Goal: Information Seeking & Learning: Understand process/instructions

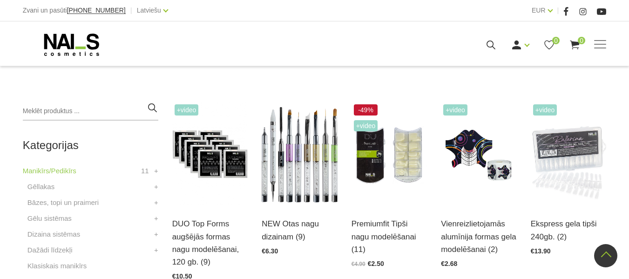
scroll to position [233, 0]
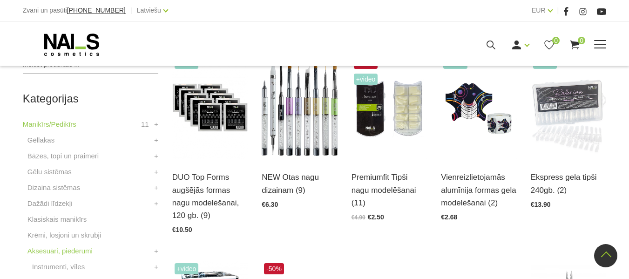
click at [0, 0] on link "Pedikīrs" at bounding box center [0, 0] width 0 height 0
click at [0, 0] on link "Pedikīra piederumi" at bounding box center [0, 0] width 0 height 0
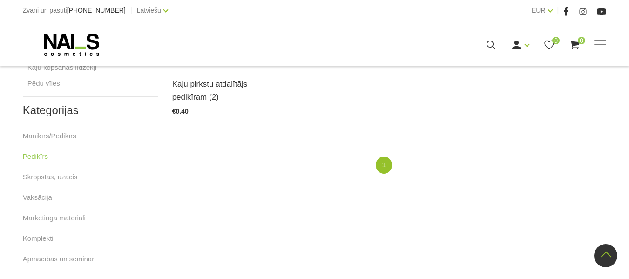
scroll to position [372, 0]
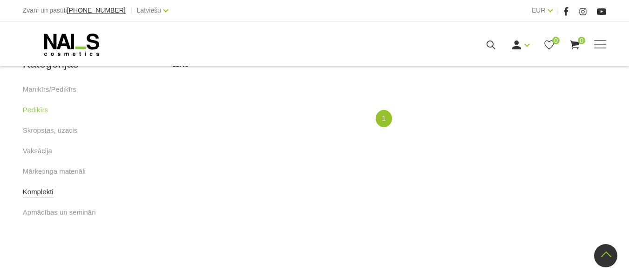
click at [42, 196] on link "Komplekti" at bounding box center [38, 191] width 31 height 11
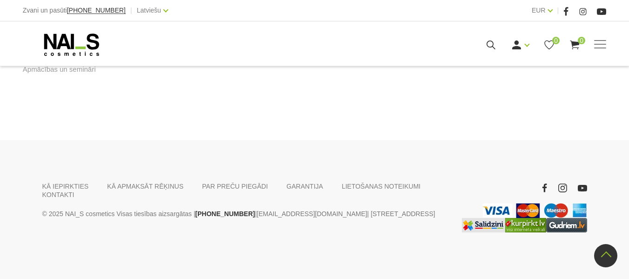
scroll to position [420, 0]
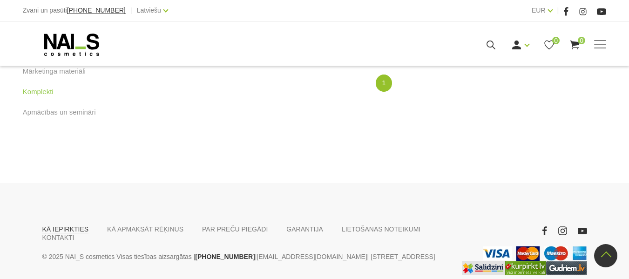
click at [66, 233] on link "KĀ IEPIRKTIES" at bounding box center [65, 229] width 47 height 8
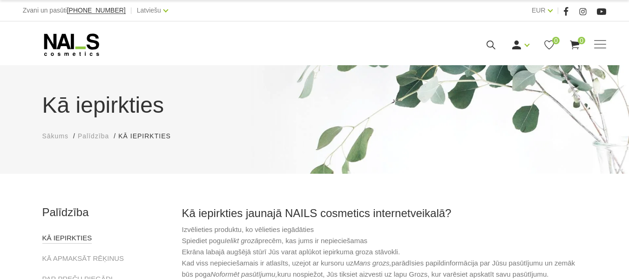
click at [70, 238] on link "KĀ IEPIRKTIES" at bounding box center [67, 237] width 50 height 11
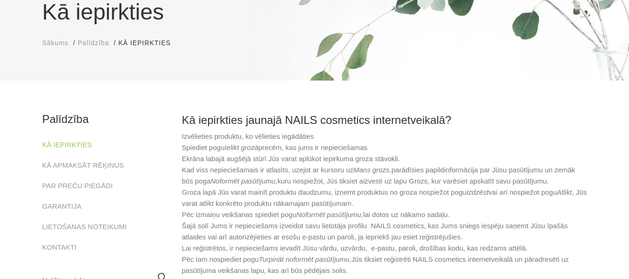
drag, startPoint x: 512, startPoint y: 68, endPoint x: 244, endPoint y: 22, distance: 271.6
